Goal: Find specific page/section: Find specific page/section

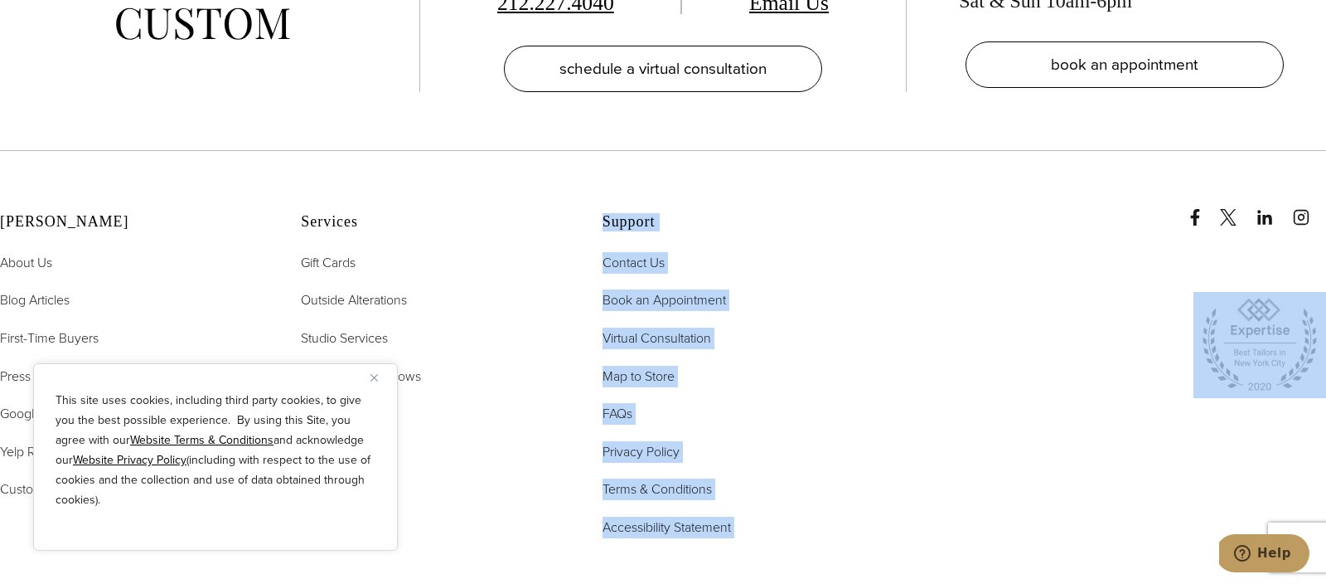
scroll to position [3850, 0]
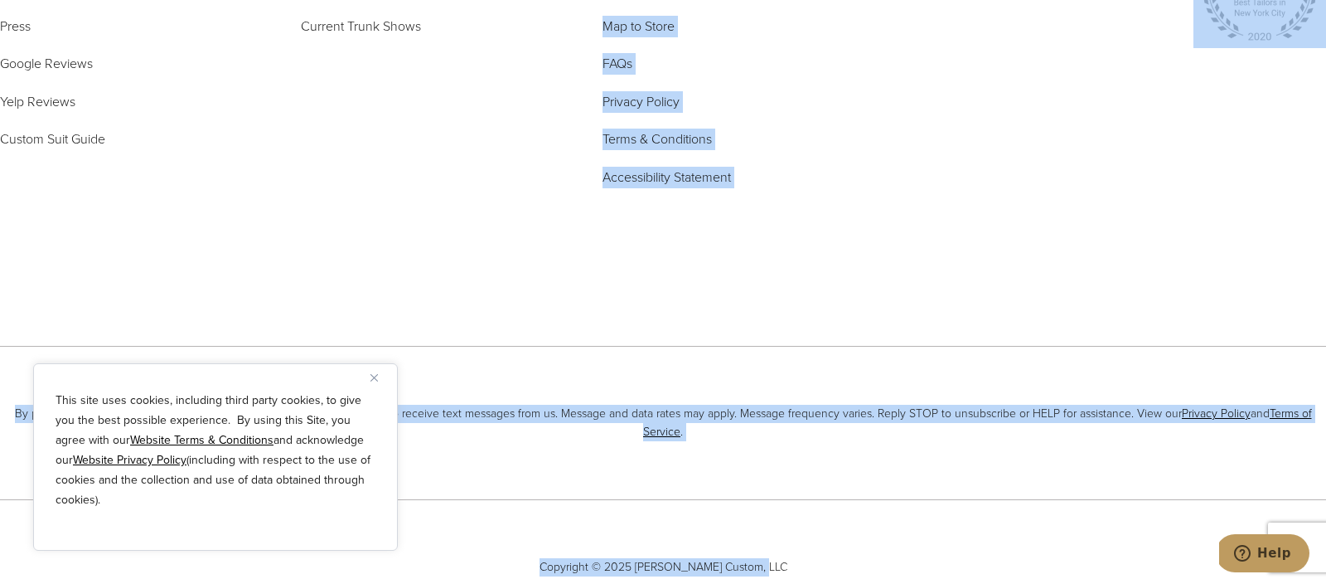
drag, startPoint x: 419, startPoint y: 578, endPoint x: 586, endPoint y: 545, distance: 170.7
click at [586, 545] on div "515 Madison Ave, Suite 301 New York, NY 10022 212.227.4040 Email Us schedule a …" at bounding box center [663, 79] width 1326 height 1152
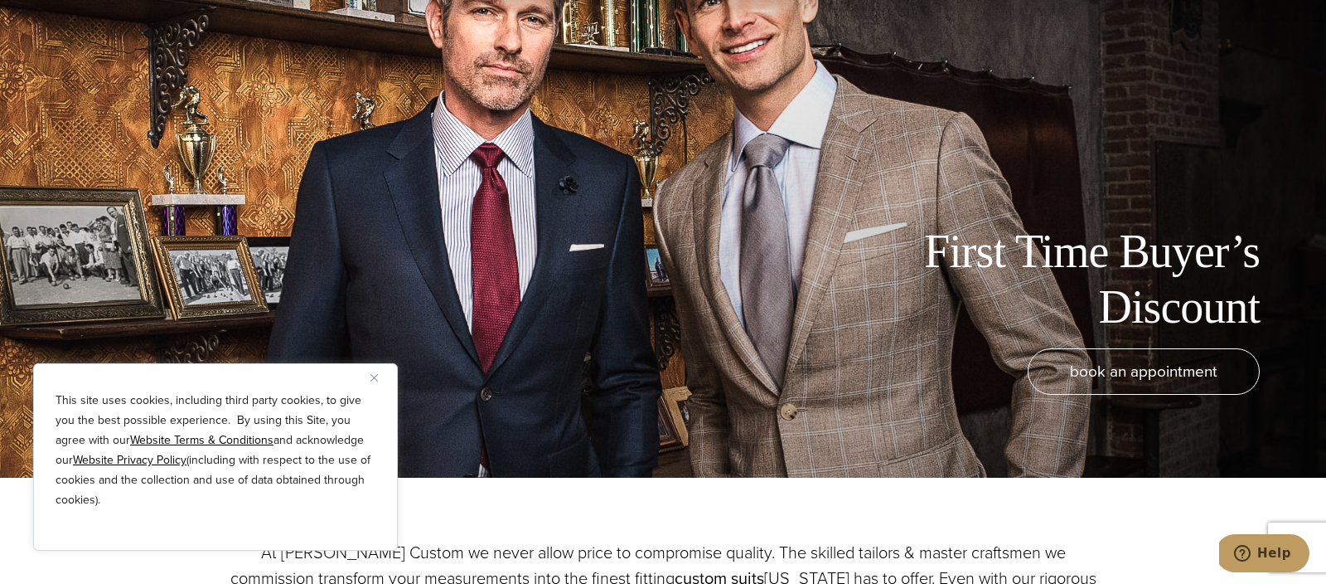
scroll to position [0, 0]
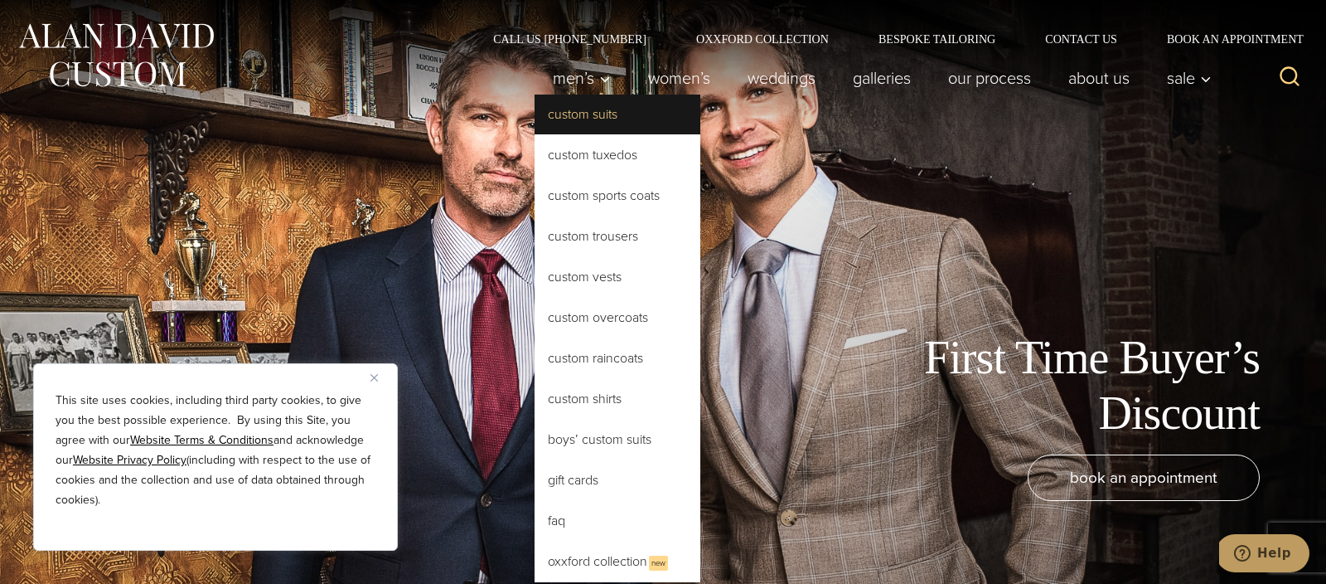
click at [579, 122] on link "Custom Suits" at bounding box center [618, 115] width 166 height 40
